Goal: Information Seeking & Learning: Learn about a topic

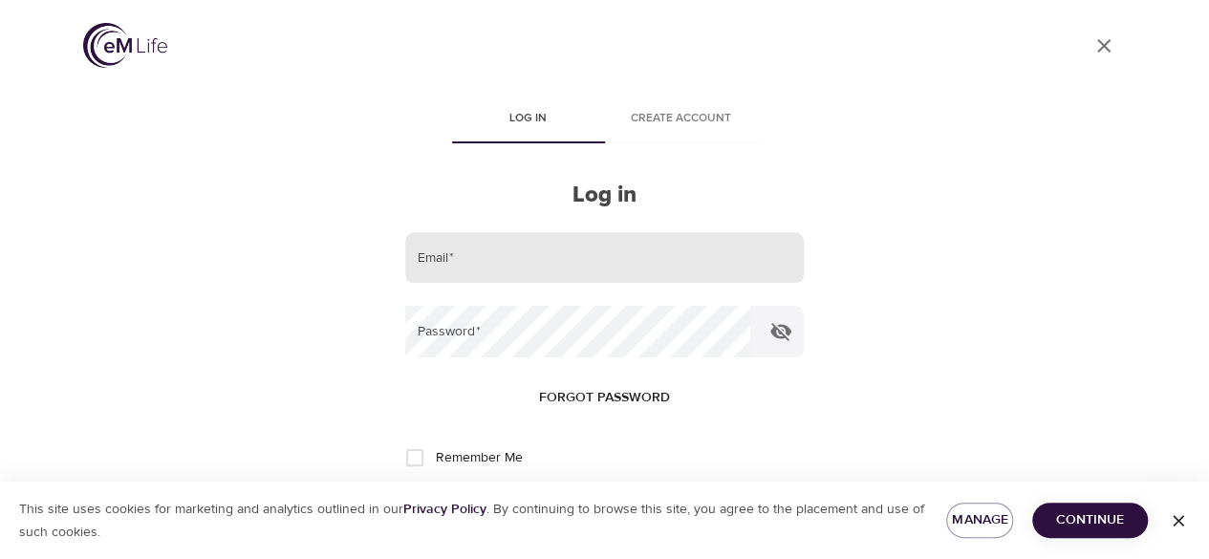
click at [469, 266] on input "email" at bounding box center [604, 258] width 398 height 52
type input "leslie.schneider@cognizant.com"
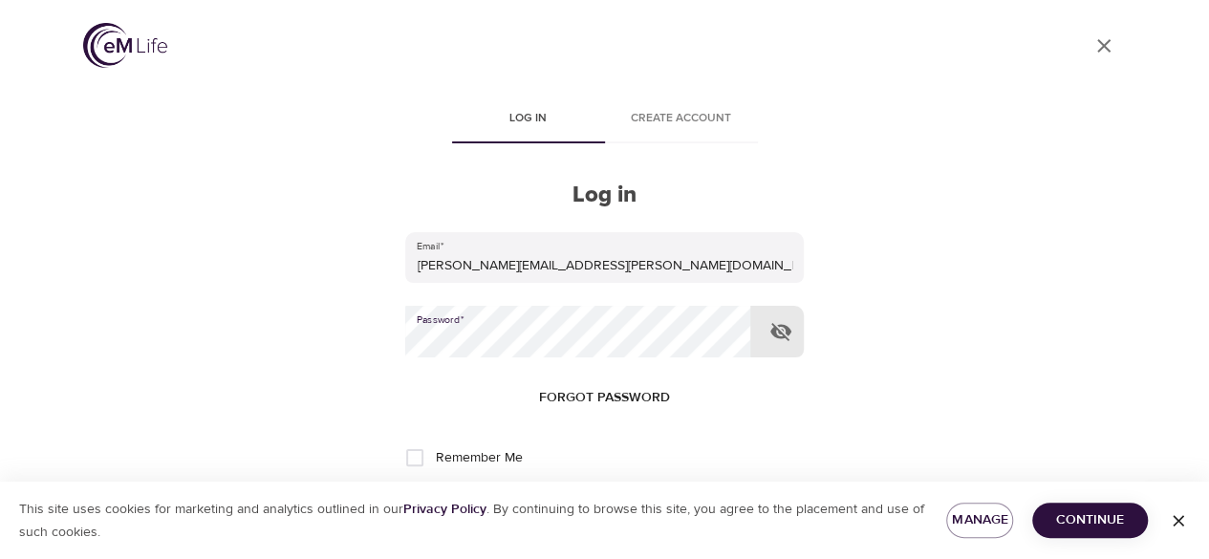
click at [558, 501] on button "Log in" at bounding box center [605, 521] width 94 height 40
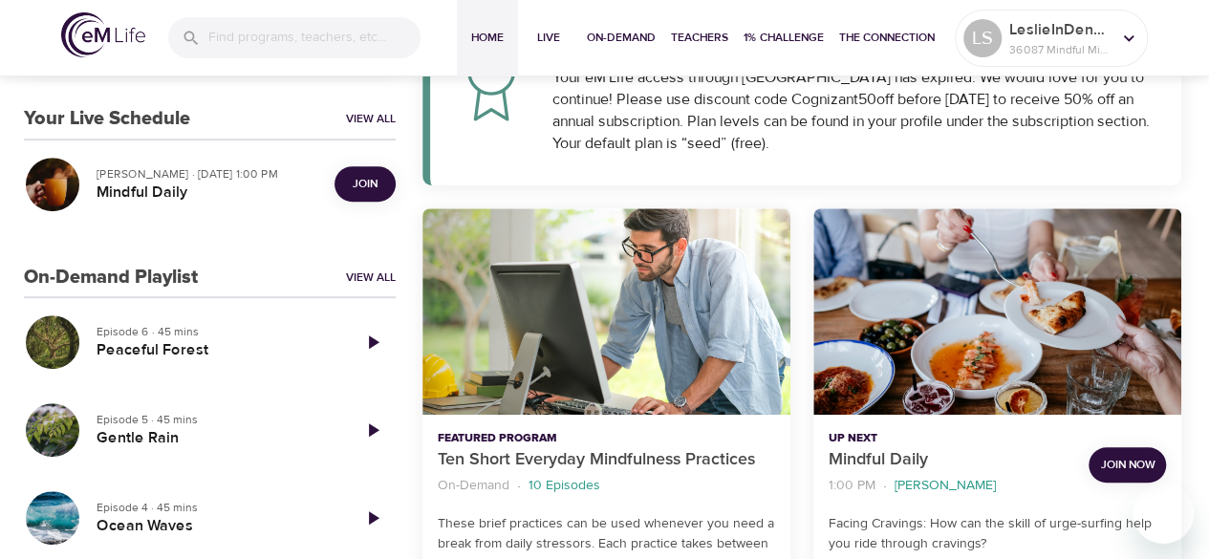
scroll to position [440, 0]
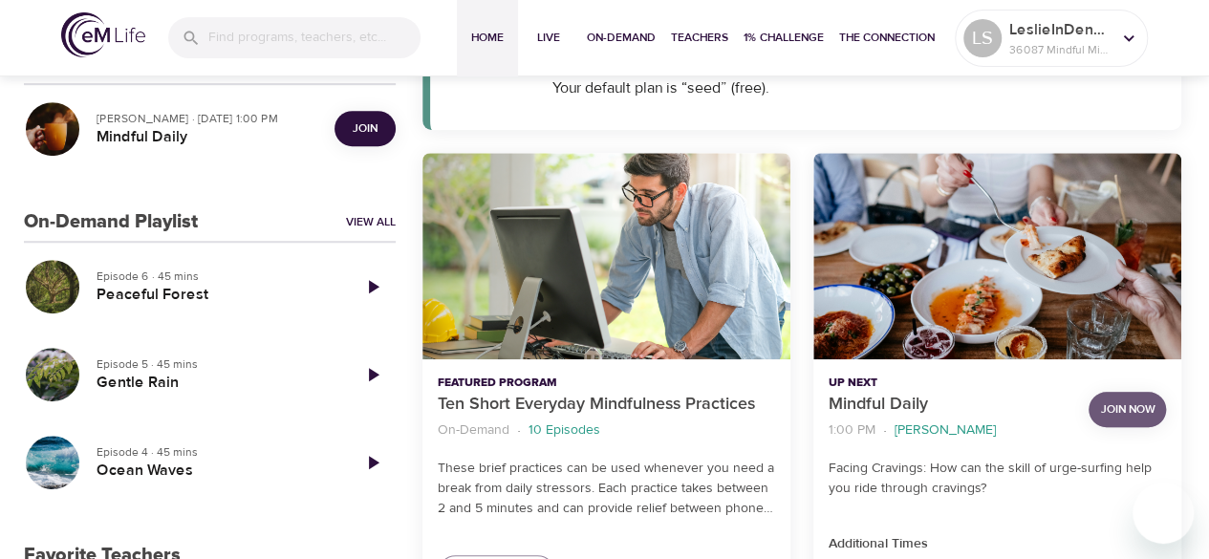
click at [1124, 408] on span "Join Now" at bounding box center [1127, 410] width 54 height 20
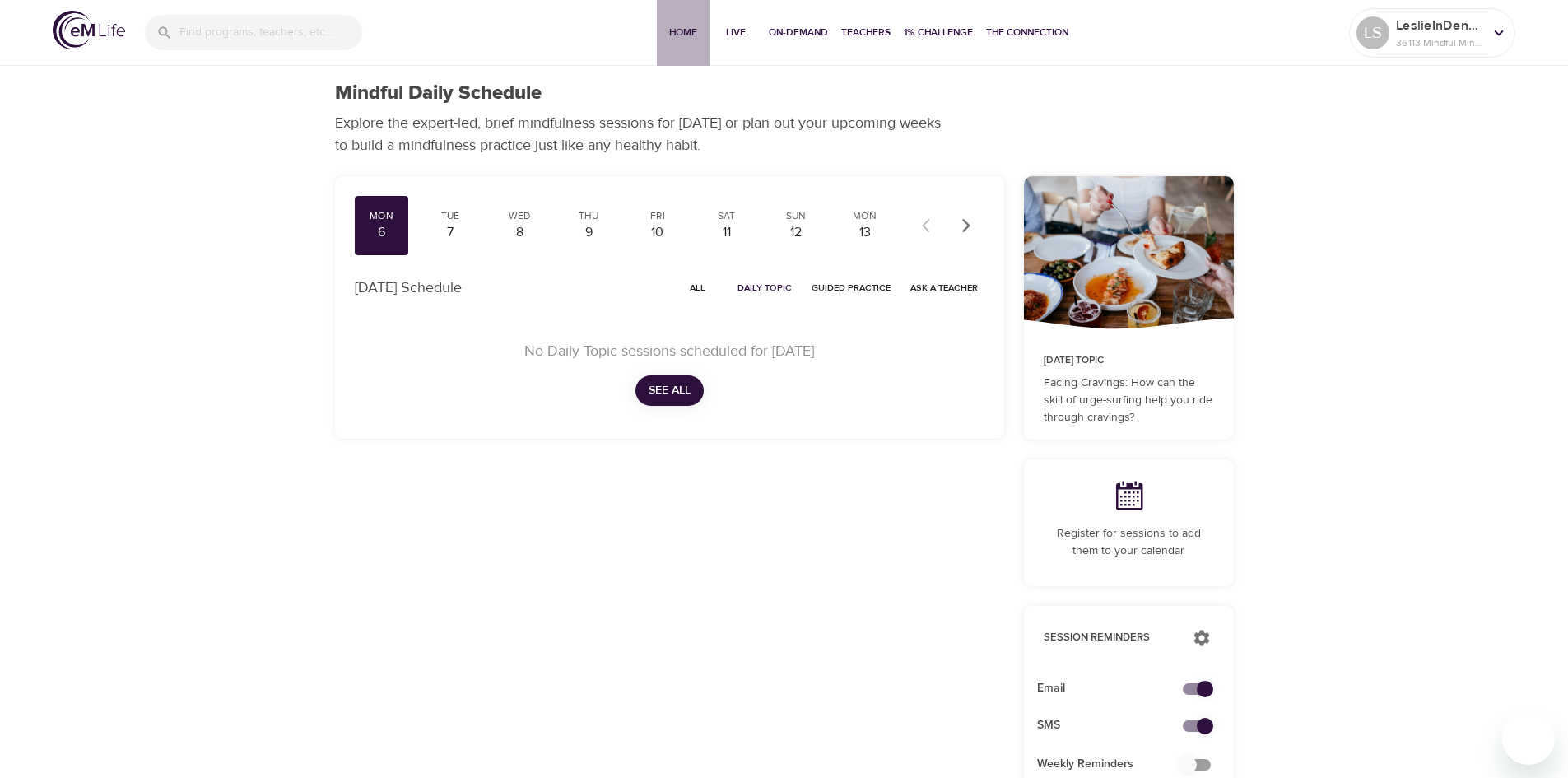
click at [686, 35] on span "Home" at bounding box center [684, 33] width 40 height 17
